Goal: Transaction & Acquisition: Purchase product/service

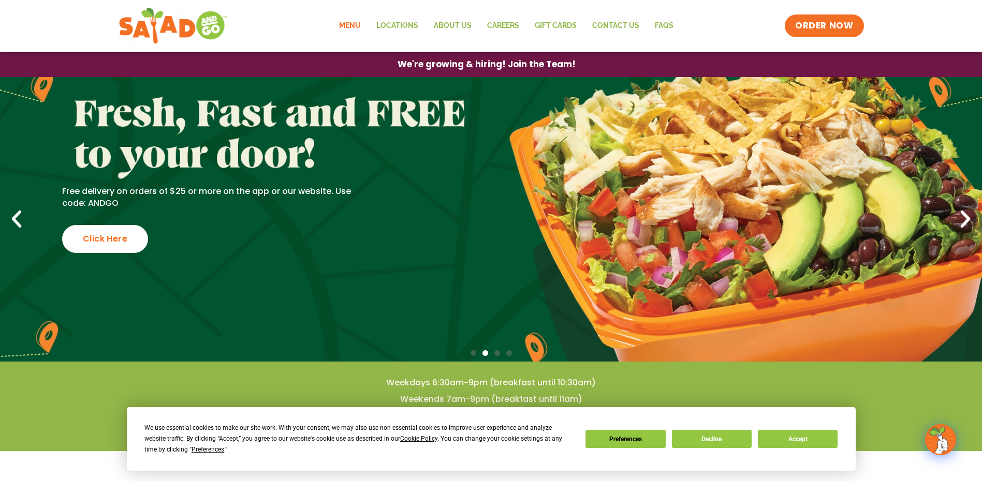
click at [351, 22] on link "Menu" at bounding box center [349, 26] width 37 height 24
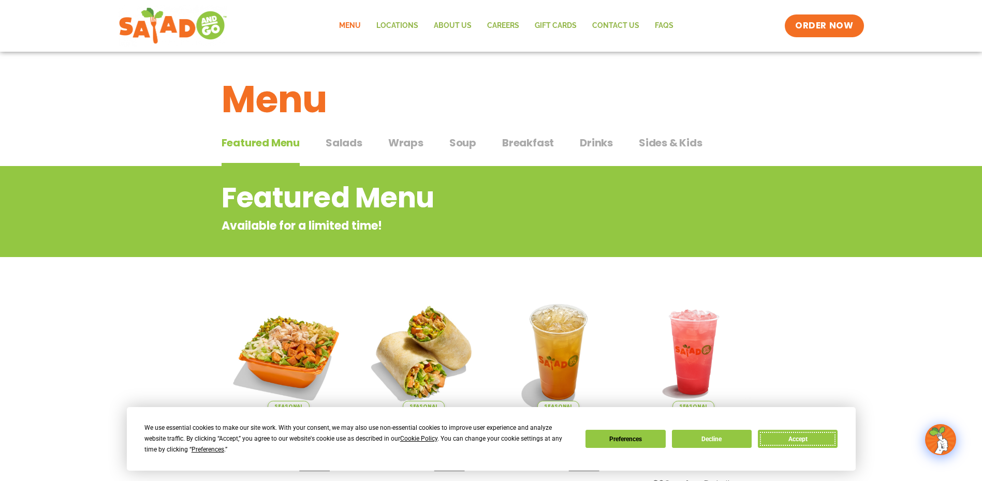
click at [808, 440] on button "Accept" at bounding box center [798, 439] width 80 height 18
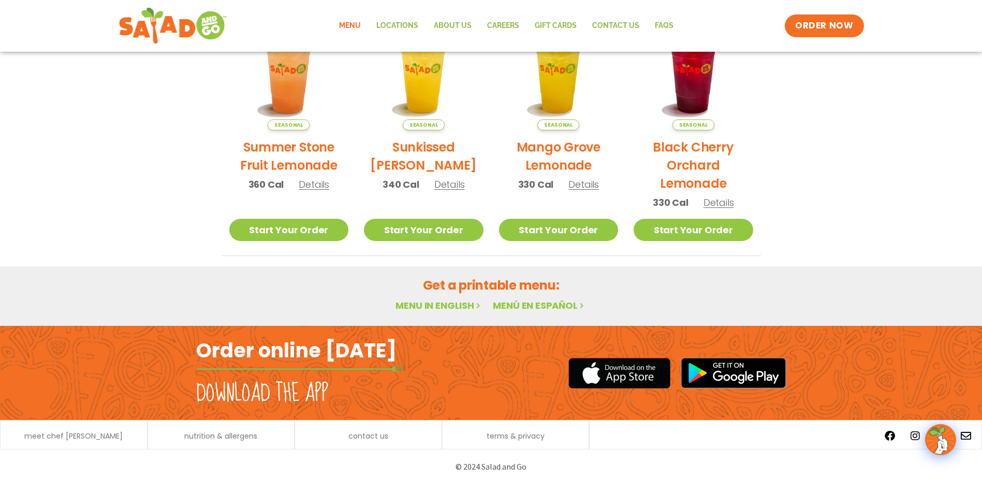
scroll to position [545, 0]
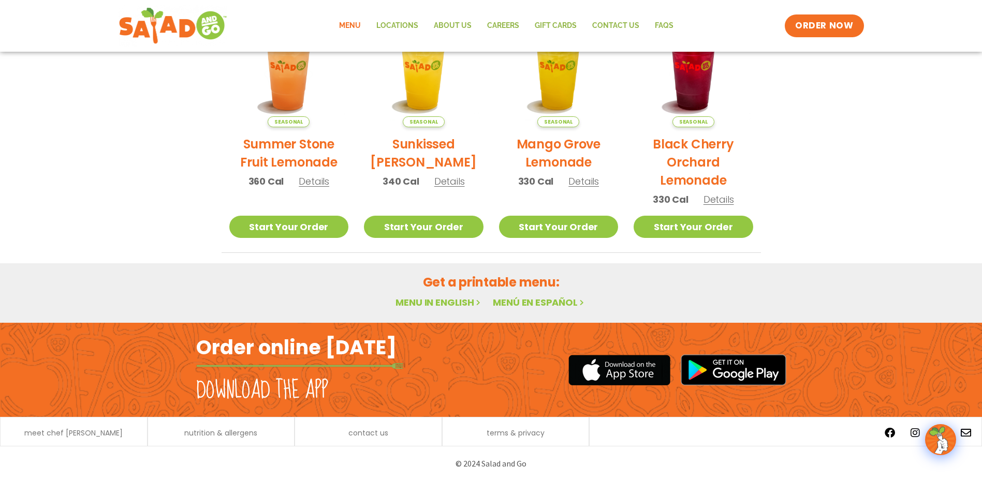
click at [462, 303] on link "Menu in English" at bounding box center [438, 302] width 87 height 13
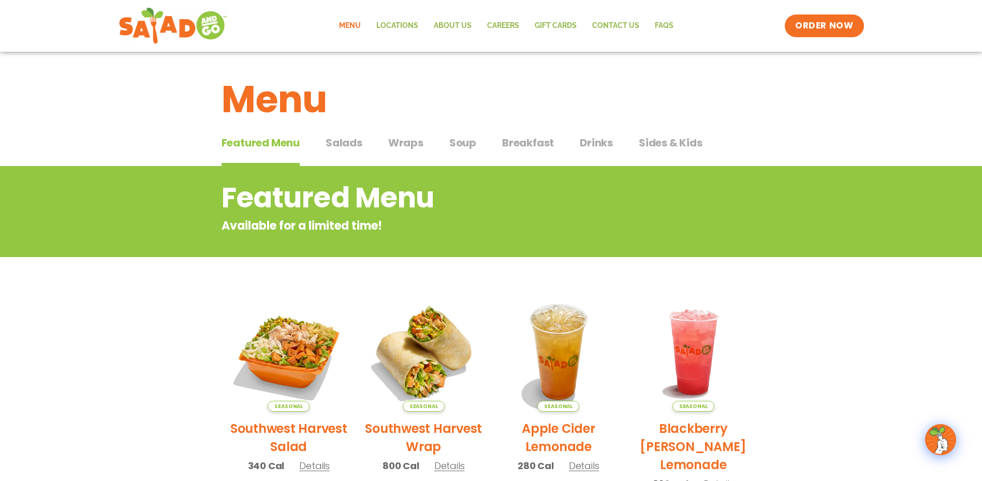
click at [348, 142] on span "Salads" at bounding box center [344, 143] width 37 height 16
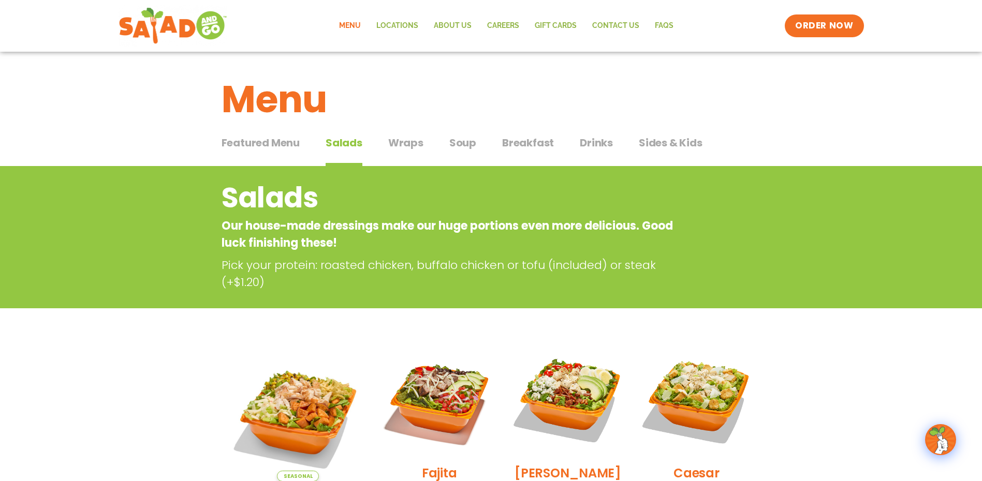
click at [523, 143] on span "Breakfast" at bounding box center [528, 143] width 52 height 16
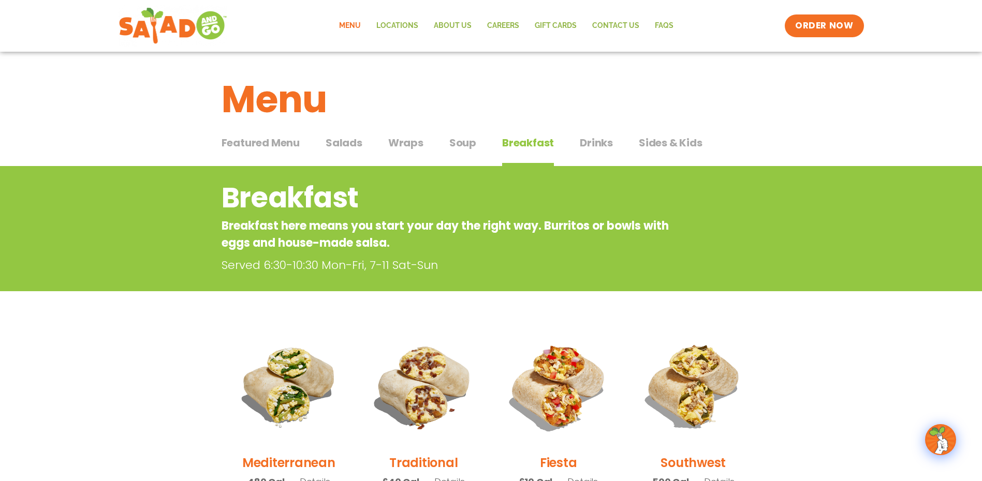
click at [601, 259] on p "Served 6:30-10:30 Mon-Fri, 7-11 Sat-Sun" at bounding box center [452, 265] width 461 height 17
click at [419, 144] on span "Wraps" at bounding box center [405, 143] width 35 height 16
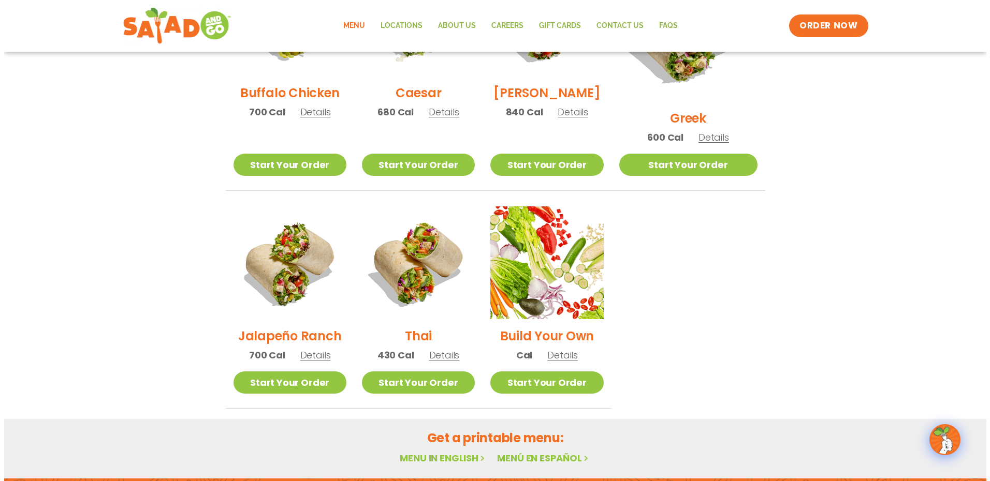
scroll to position [621, 0]
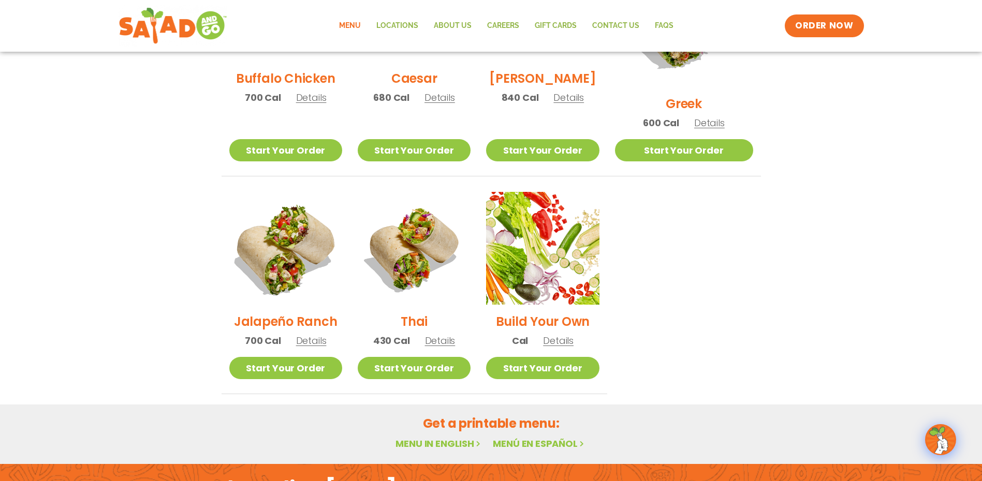
click at [262, 233] on img at bounding box center [285, 248] width 133 height 133
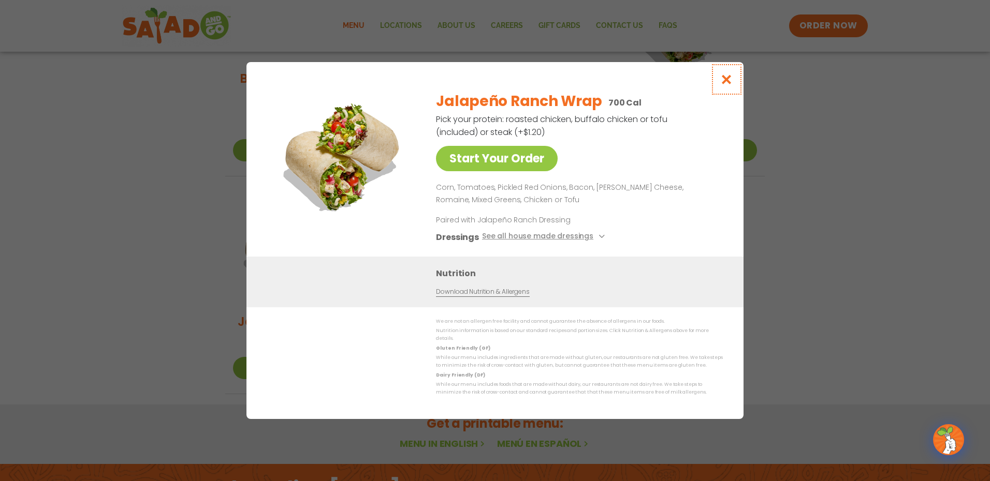
click at [730, 80] on icon "Close modal" at bounding box center [726, 79] width 13 height 11
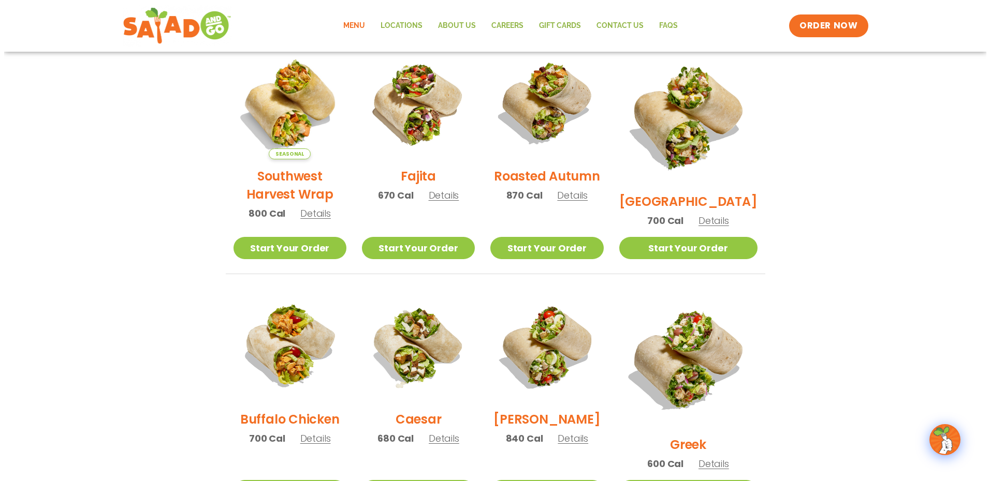
scroll to position [211, 0]
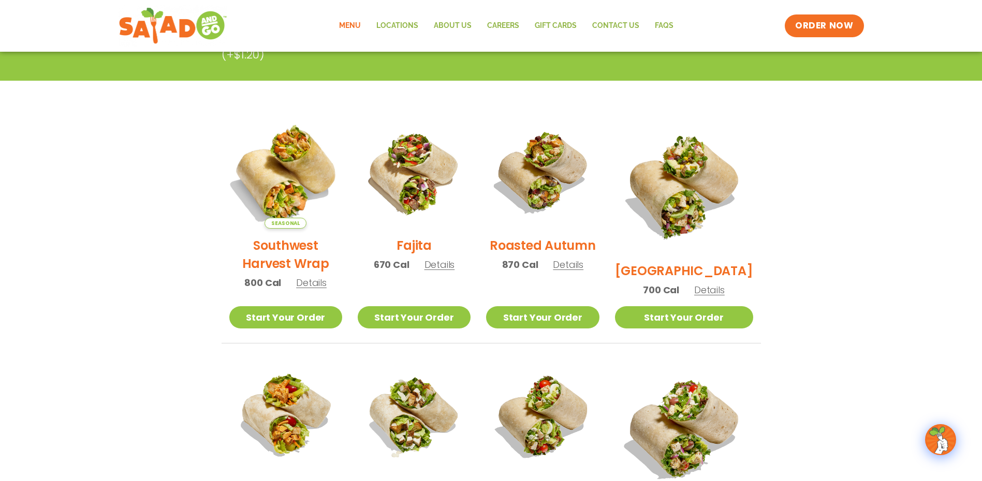
click at [315, 180] on img at bounding box center [285, 172] width 133 height 133
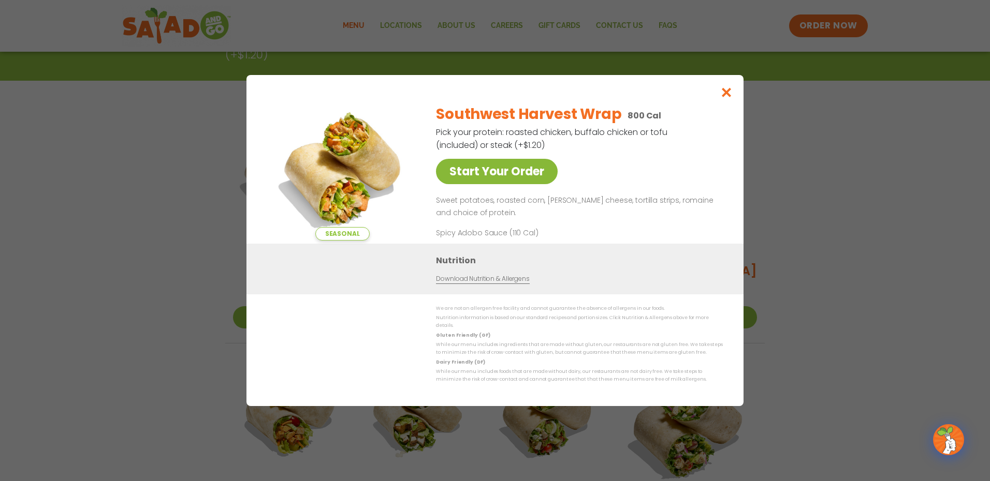
click at [546, 174] on link "Start Your Order" at bounding box center [497, 171] width 122 height 25
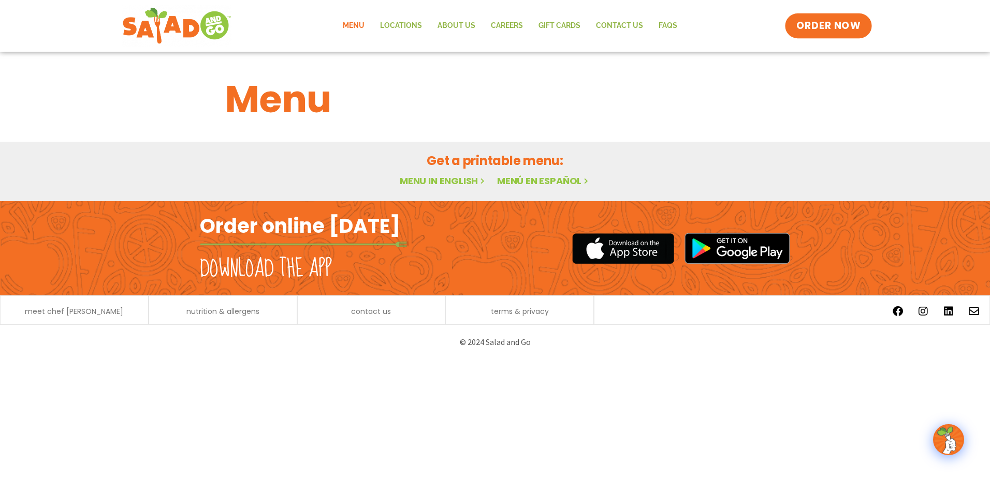
click at [818, 21] on span "ORDER NOW" at bounding box center [828, 25] width 64 height 13
